Goal: Communication & Community: Answer question/provide support

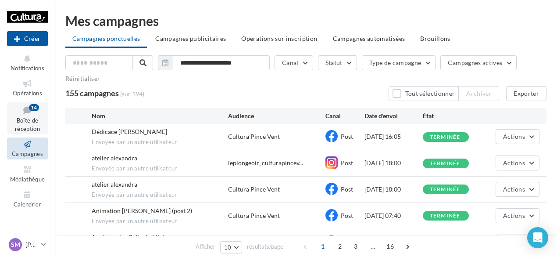
click at [28, 117] on span "Boîte de réception" at bounding box center [27, 124] width 25 height 15
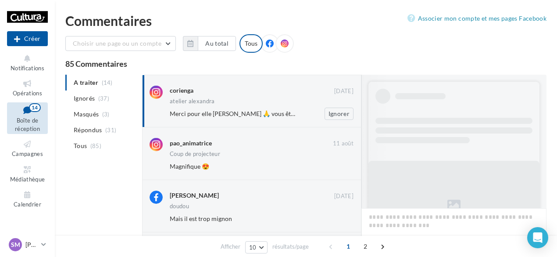
click at [259, 117] on div "Merci pour elle [PERSON_NAME] 🙏 vous êtes un trésor 👏" at bounding box center [233, 113] width 127 height 9
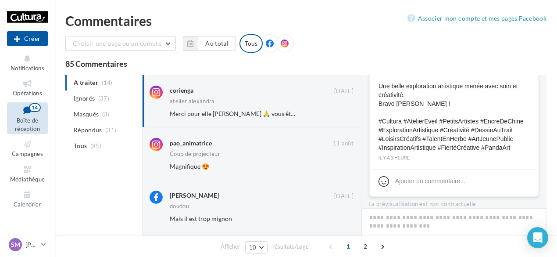
scroll to position [358, 0]
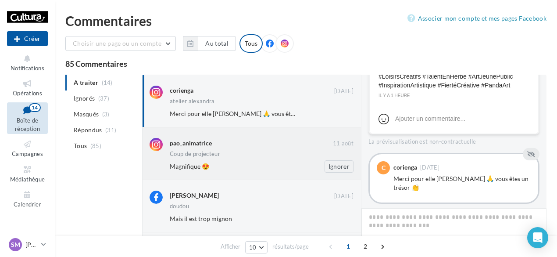
click at [280, 149] on div "pao_animatrice" at bounding box center [251, 143] width 163 height 11
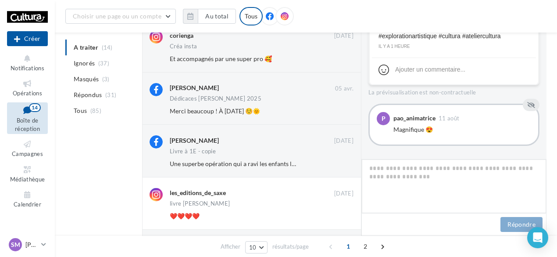
scroll to position [263, 0]
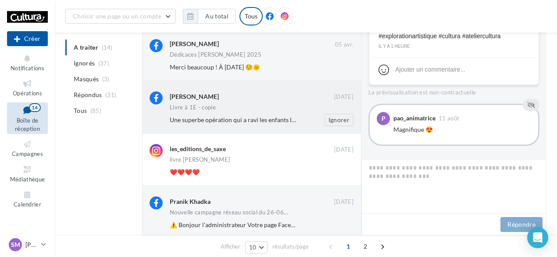
click at [283, 128] on div "[PERSON_NAME] [DATE] Livre à 1E - copie Une superbe opération qui a ravi les en…" at bounding box center [251, 107] width 219 height 52
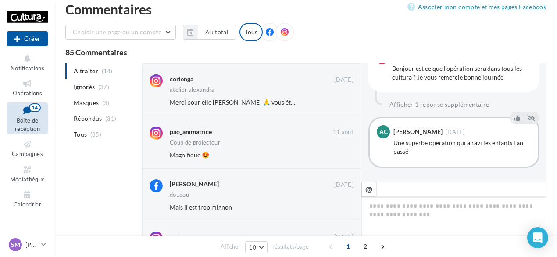
scroll to position [0, 0]
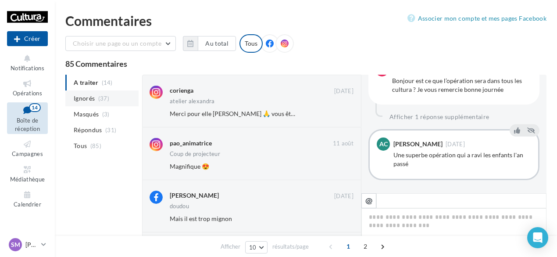
click at [88, 103] on li "Ignorés (37)" at bounding box center [101, 98] width 73 height 16
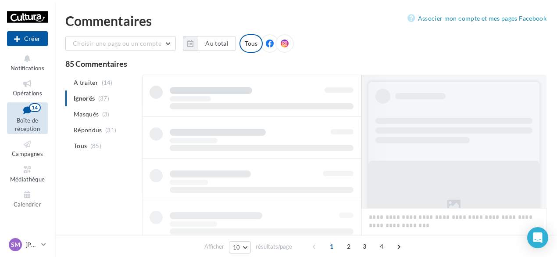
scroll to position [0, 0]
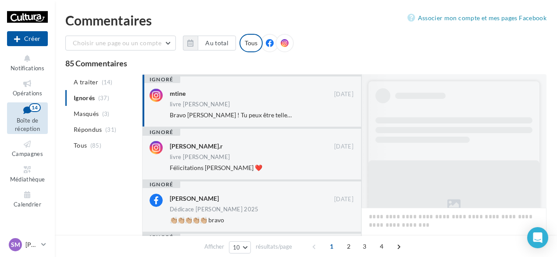
click at [234, 107] on div "livre [PERSON_NAME]" at bounding box center [262, 104] width 184 height 7
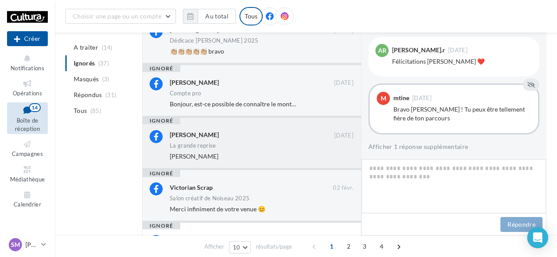
scroll to position [0, 0]
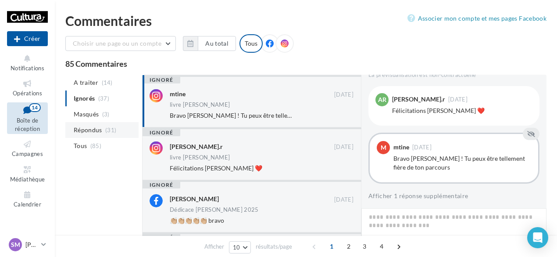
click at [85, 123] on li "Répondus (31)" at bounding box center [101, 130] width 73 height 16
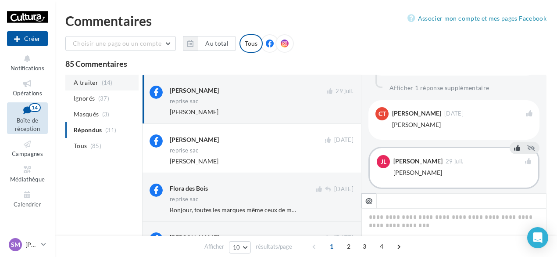
click at [107, 79] on span "(14)" at bounding box center [107, 82] width 11 height 7
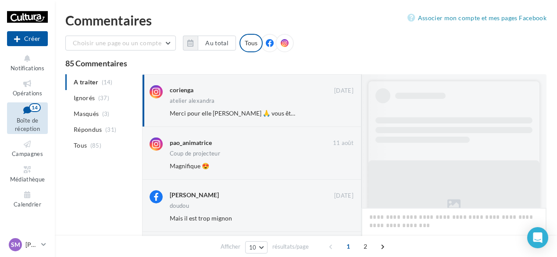
scroll to position [358, 0]
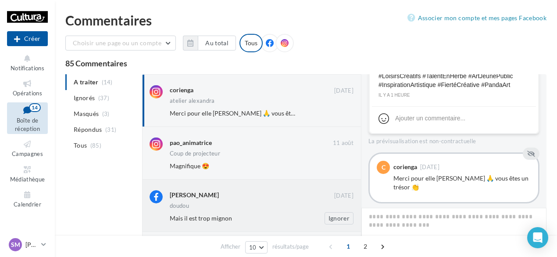
click at [251, 207] on div "doudou" at bounding box center [262, 206] width 184 height 7
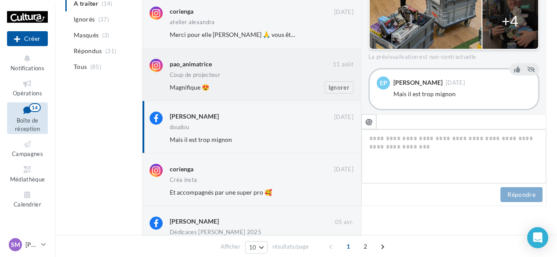
scroll to position [0, 0]
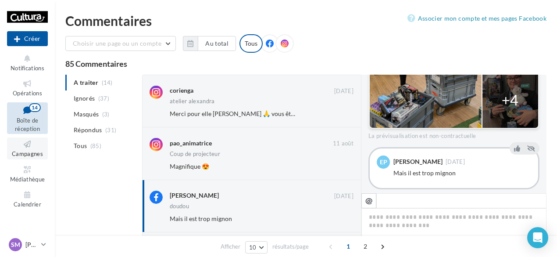
click at [31, 149] on icon at bounding box center [28, 144] width 36 height 10
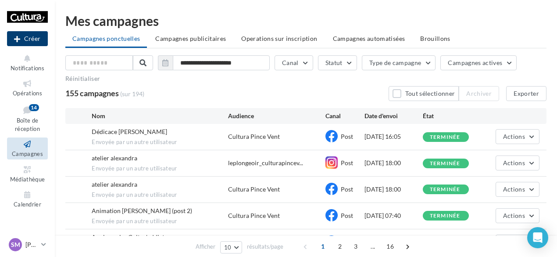
click at [37, 36] on button "Créer" at bounding box center [27, 38] width 41 height 15
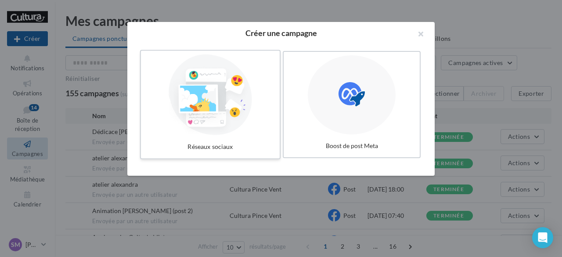
click at [180, 74] on div at bounding box center [210, 94] width 132 height 81
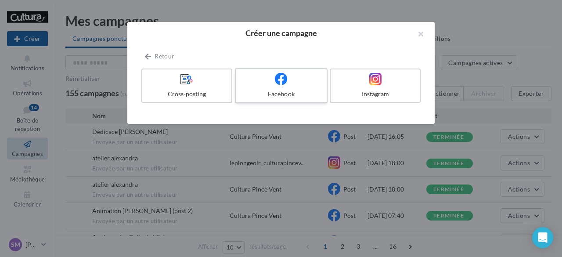
click at [296, 85] on div at bounding box center [280, 79] width 83 height 14
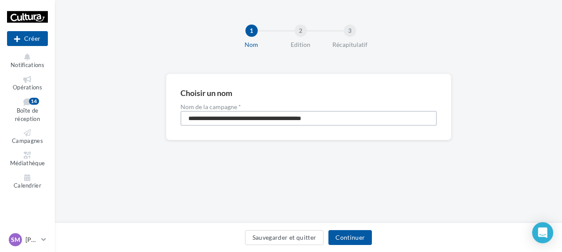
click at [205, 117] on input "**********" at bounding box center [308, 118] width 256 height 15
drag, startPoint x: 347, startPoint y: 120, endPoint x: 144, endPoint y: 120, distance: 203.1
click at [144, 120] on div "**********" at bounding box center [308, 121] width 507 height 95
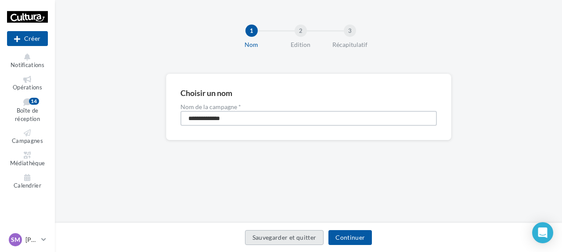
type input "**********"
click at [358, 234] on button "Continuer" at bounding box center [349, 237] width 43 height 15
